Goal: Task Accomplishment & Management: Complete application form

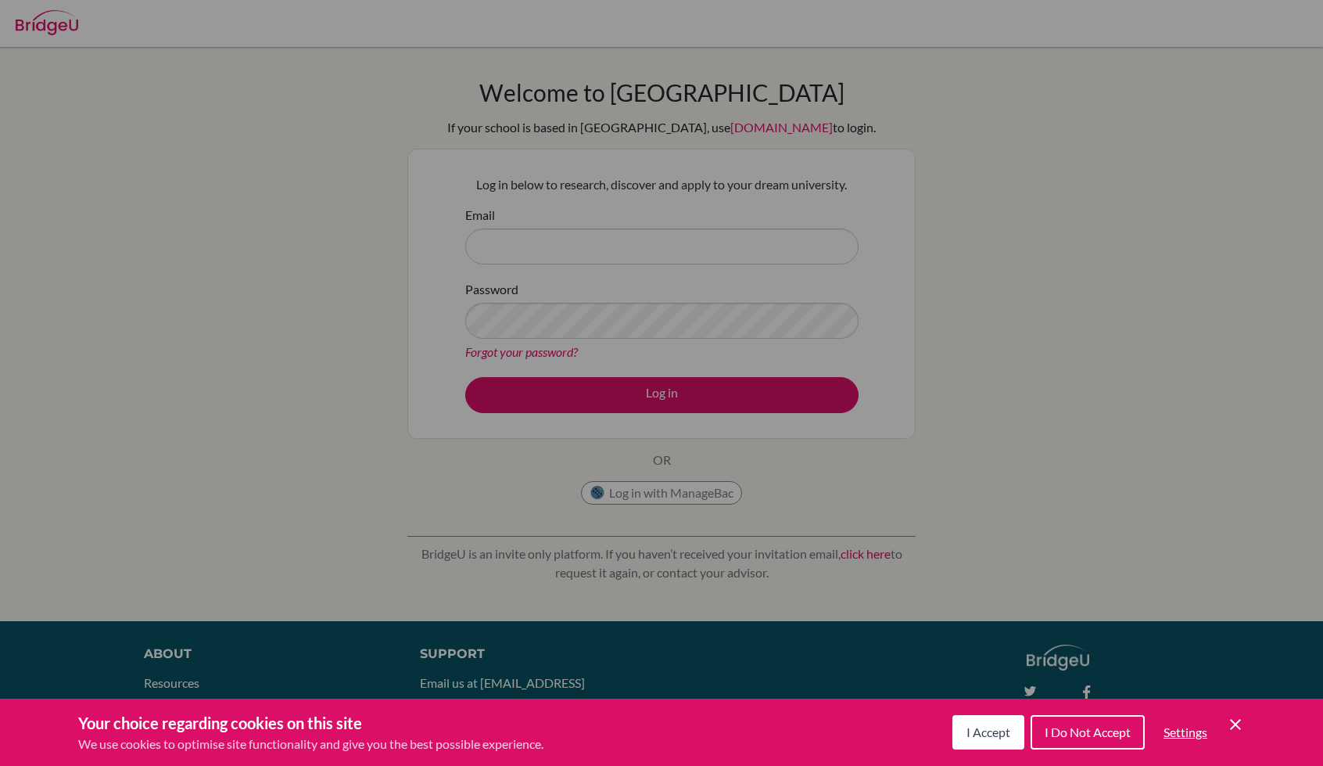
click at [1229, 725] on icon "Cookie Control Close Icon" at bounding box center [1235, 724] width 19 height 19
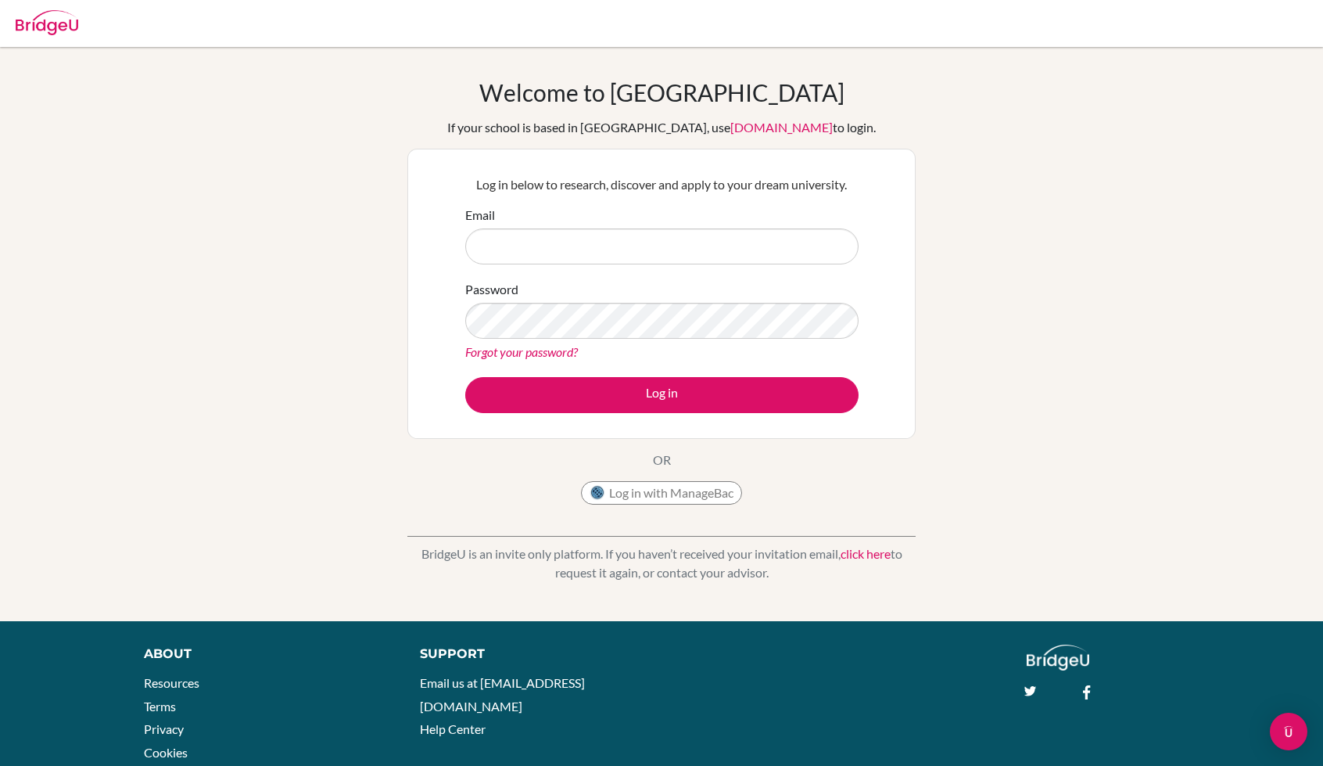
click at [640, 268] on form "Email Password Forgot your password? Log in" at bounding box center [661, 309] width 393 height 207
click at [651, 254] on input "Email" at bounding box center [661, 246] width 393 height 36
type input "b"
click at [632, 253] on input "g103592@" at bounding box center [661, 246] width 393 height 36
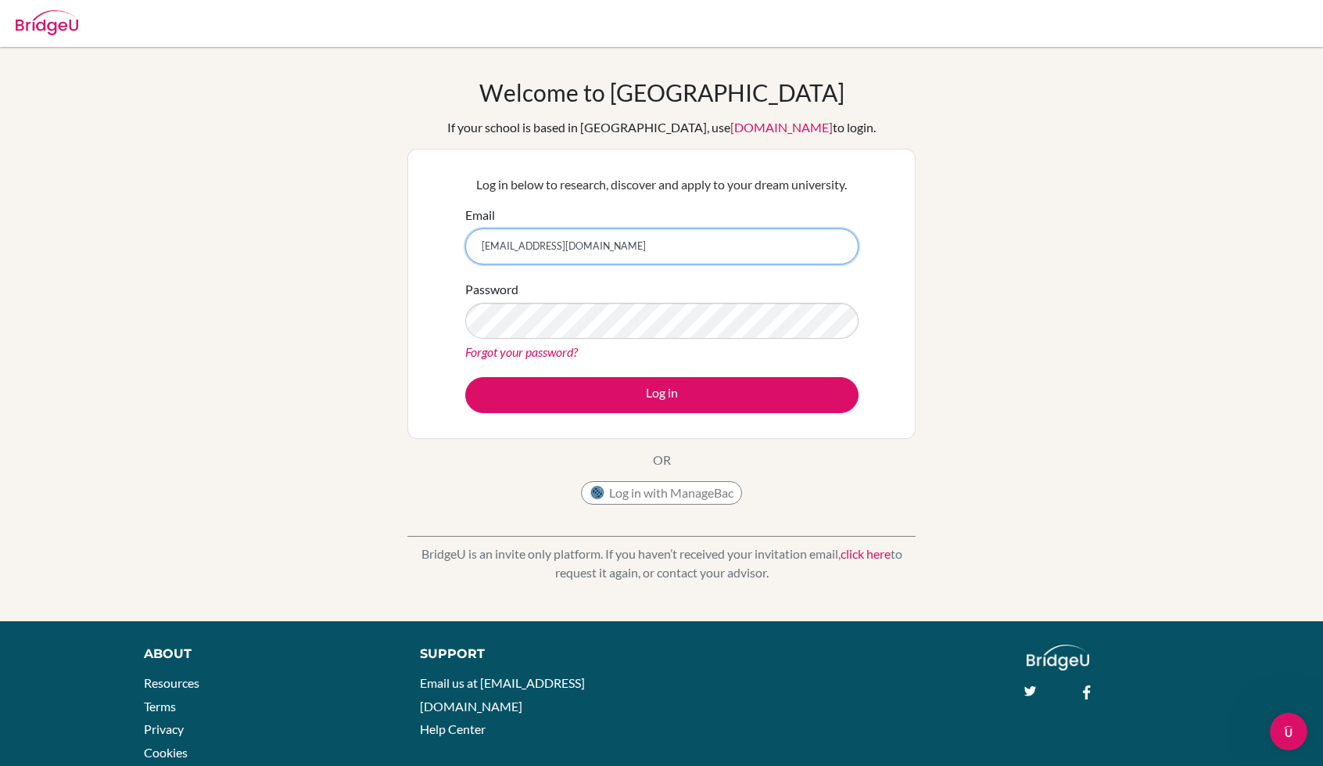
type input "[EMAIL_ADDRESS][DOMAIN_NAME]"
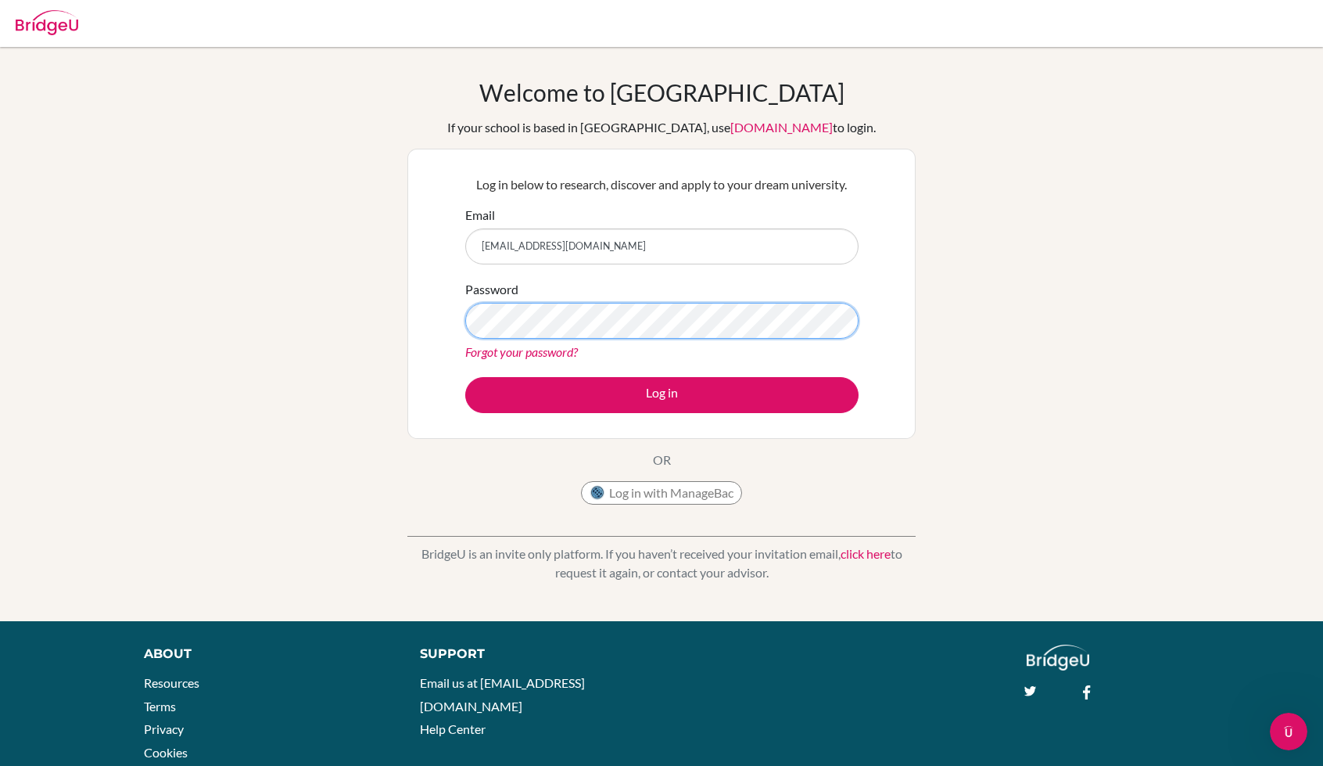
click at [465, 377] on button "Log in" at bounding box center [661, 395] width 393 height 36
click at [619, 374] on form "Email g103592@asb.ac.th Password Forgot your password? Log in" at bounding box center [661, 309] width 393 height 207
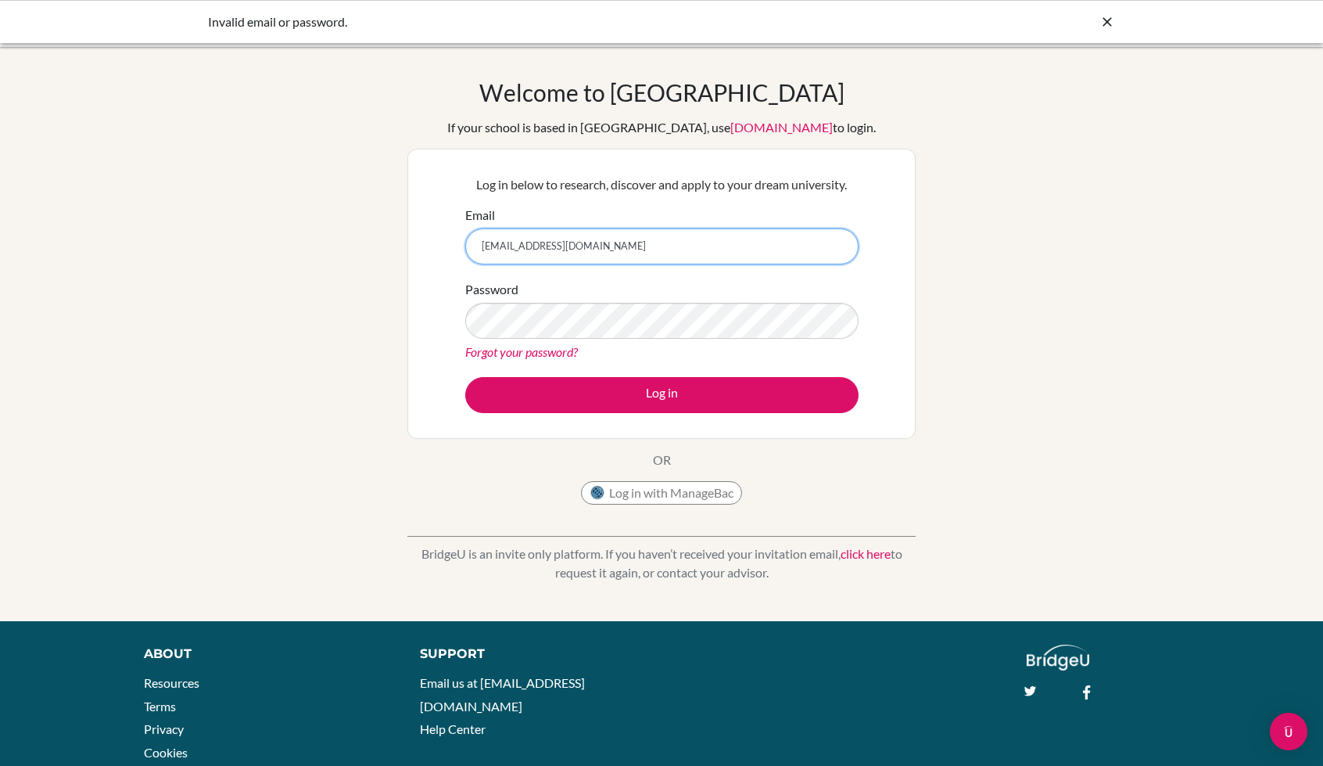
drag, startPoint x: 601, startPoint y: 235, endPoint x: 272, endPoint y: 279, distance: 331.4
click at [271, 282] on div "Welcome to BridgeU If your school is based in China, use app.bridge-u.com.cn to…" at bounding box center [661, 333] width 1323 height 511
click at [645, 374] on form "Email g103592@asb.ac.th Password Forgot your password? Log in" at bounding box center [661, 309] width 393 height 207
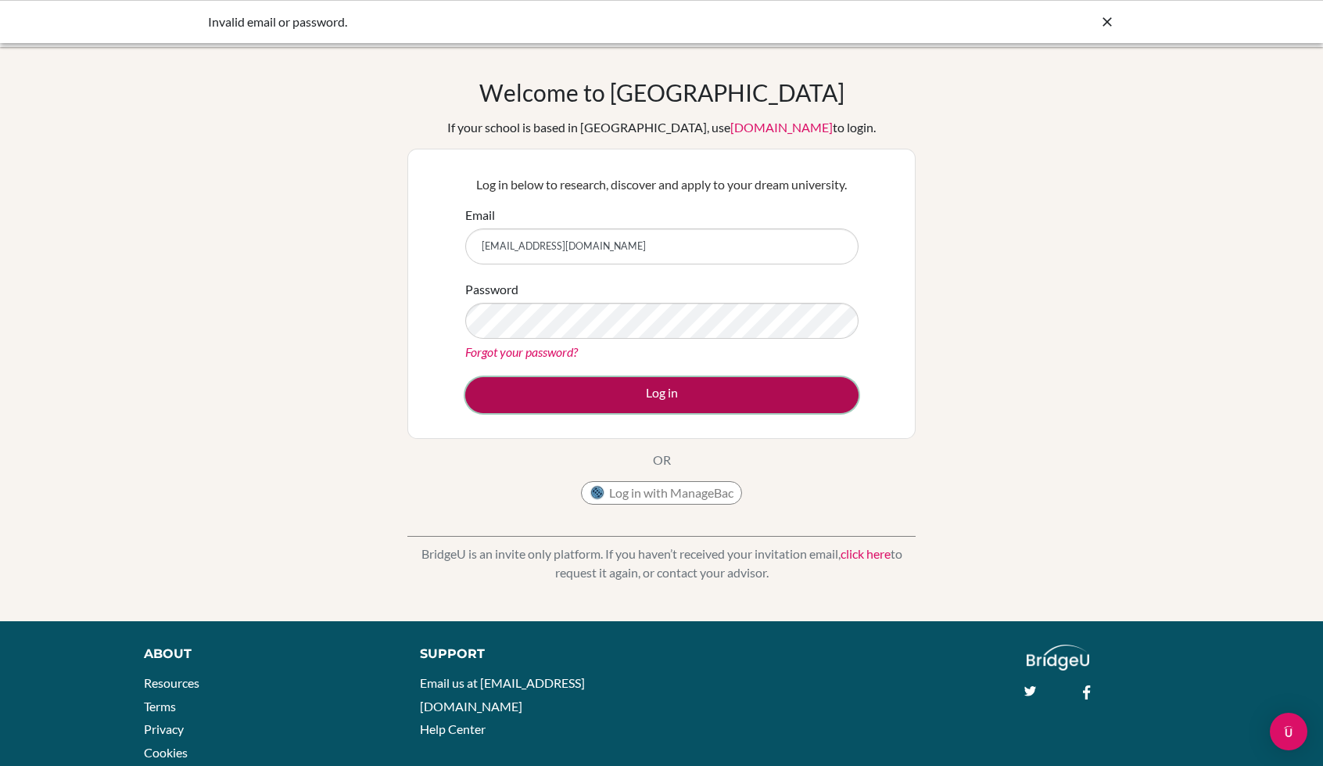
click at [651, 399] on button "Log in" at bounding box center [661, 395] width 393 height 36
click at [662, 387] on button "Log in" at bounding box center [661, 395] width 393 height 36
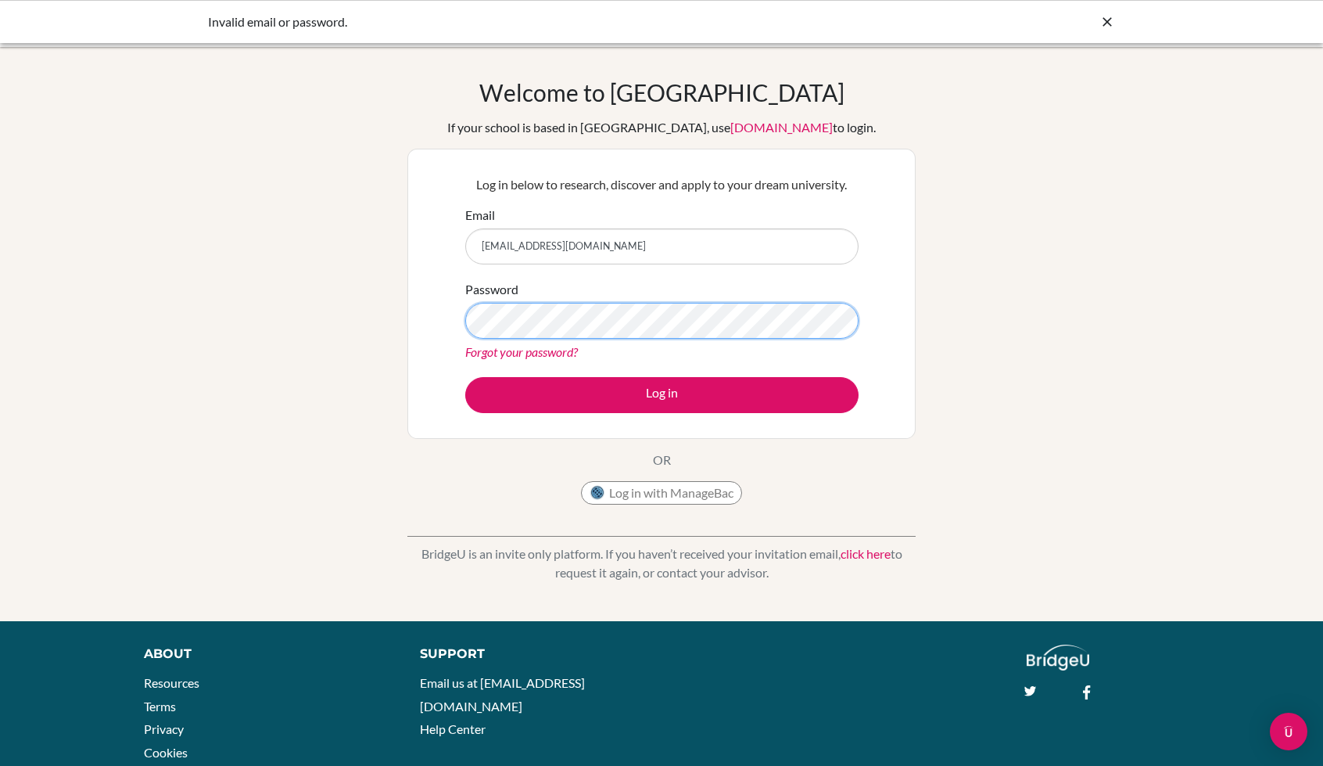
click at [465, 377] on button "Log in" at bounding box center [661, 395] width 393 height 36
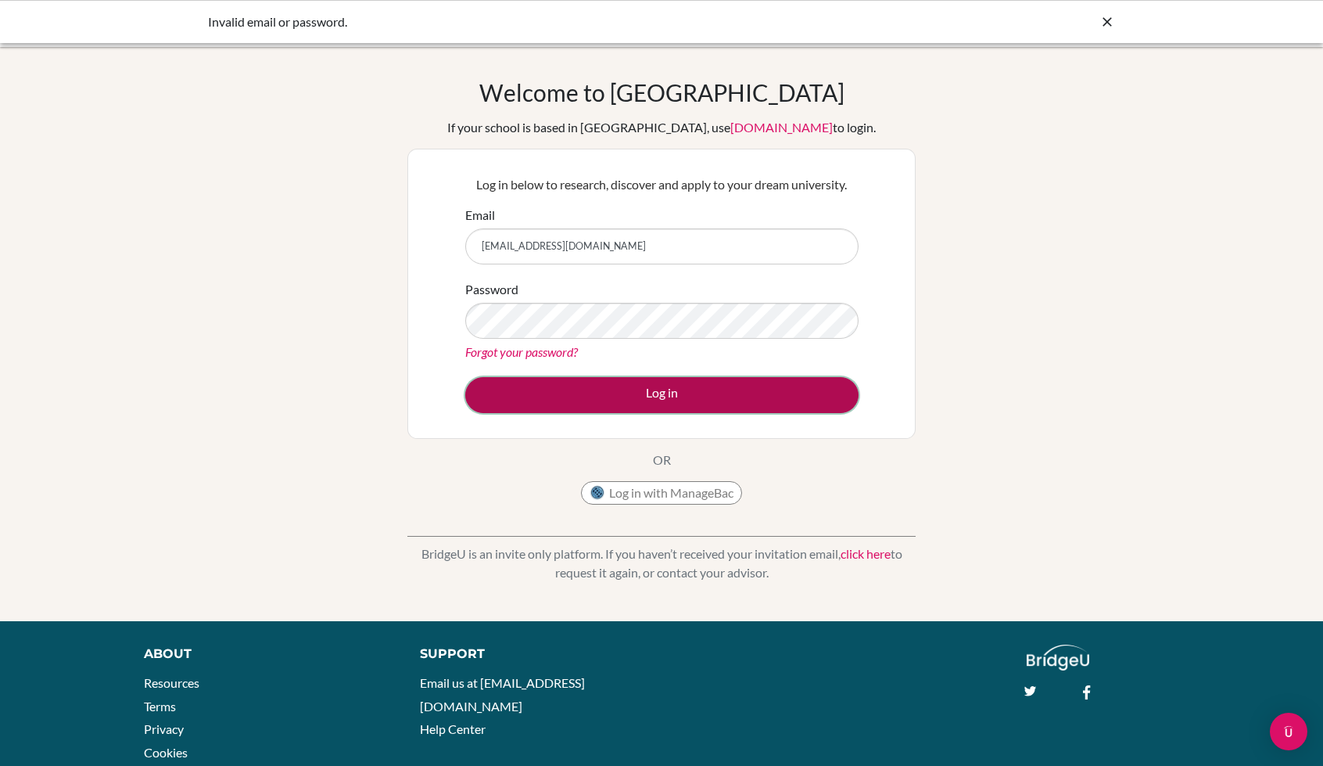
click at [701, 383] on button "Log in" at bounding box center [661, 395] width 393 height 36
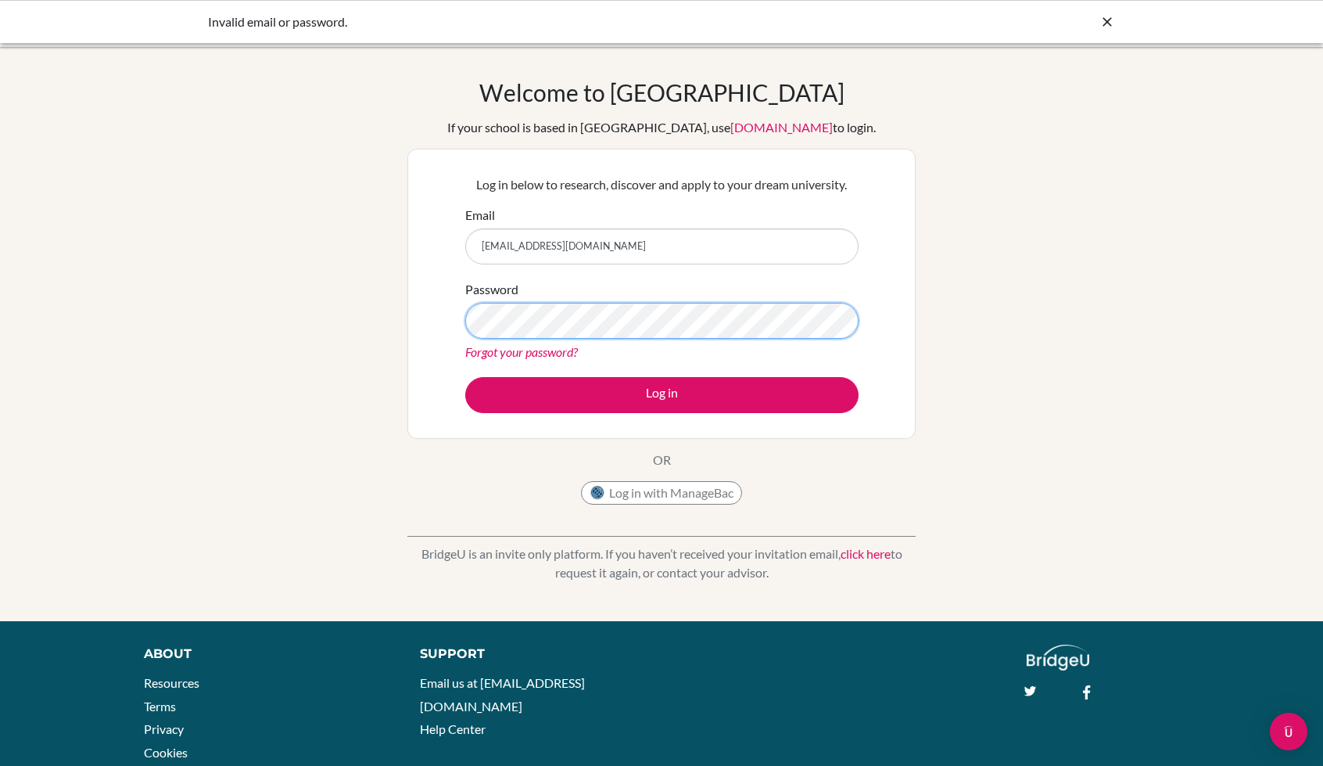
click at [465, 377] on button "Log in" at bounding box center [661, 395] width 393 height 36
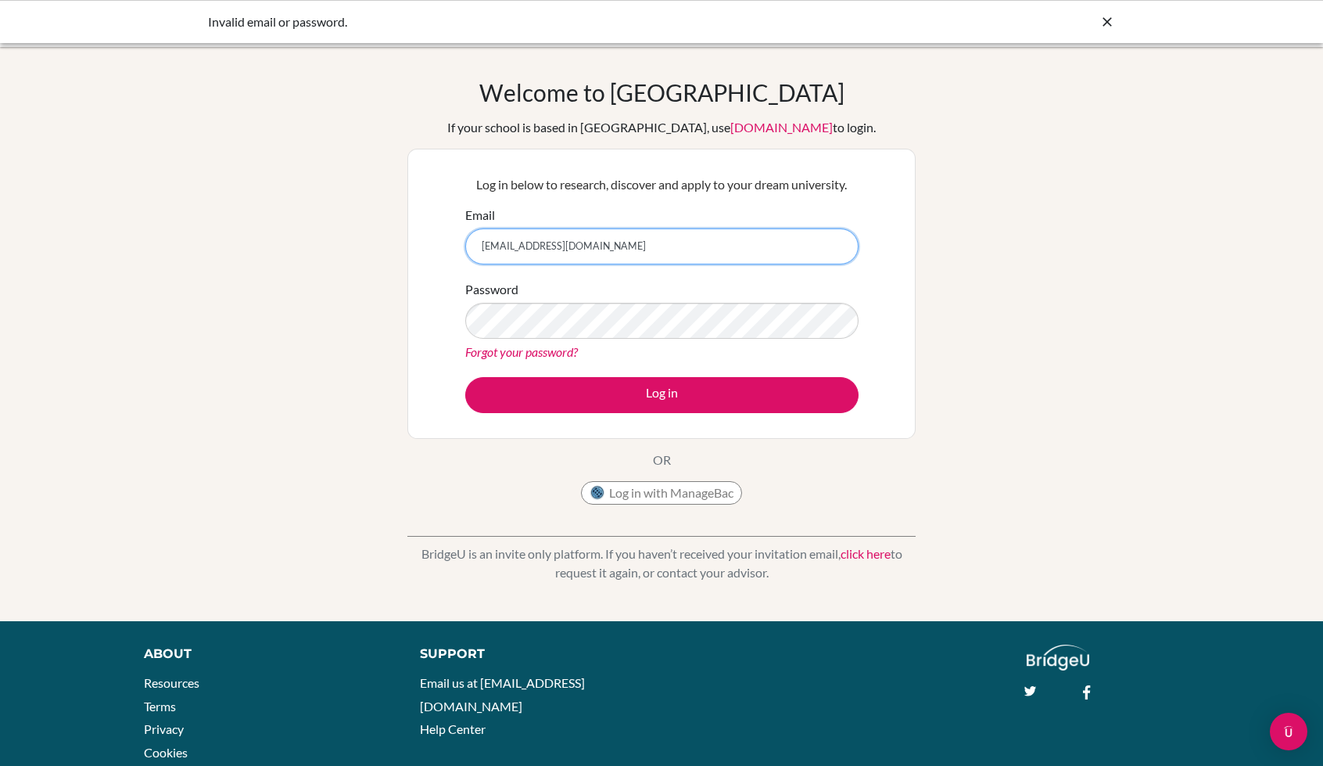
click at [596, 257] on input "[EMAIL_ADDRESS][DOMAIN_NAME]" at bounding box center [661, 246] width 393 height 36
